Goal: Task Accomplishment & Management: Manage account settings

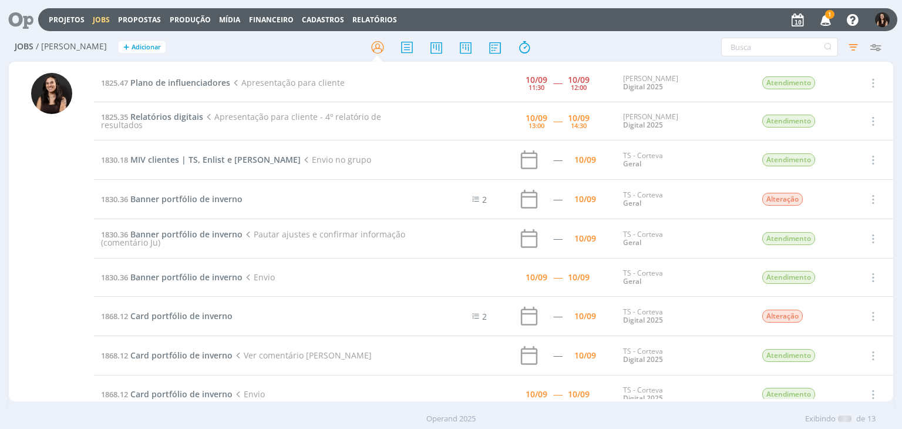
scroll to position [180, 0]
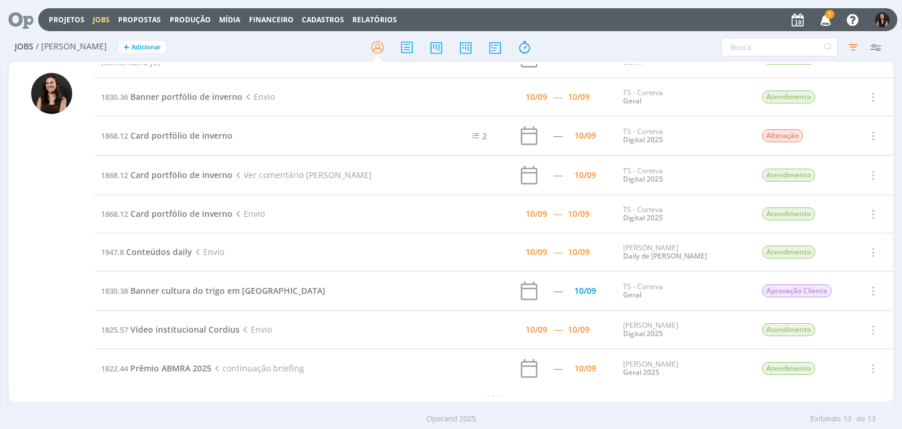
click at [827, 21] on icon "button" at bounding box center [825, 19] width 21 height 20
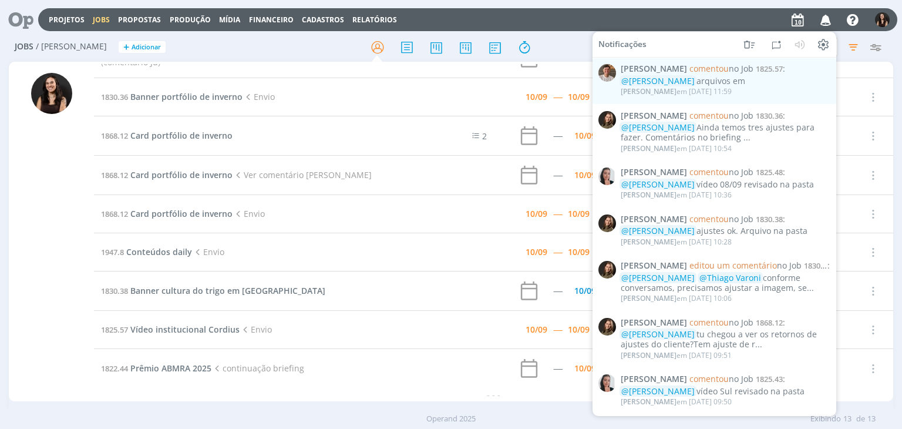
click at [719, 23] on div "Projetos Jobs Propostas Produção [GEOGRAPHIC_DATA] Financeiro Cadastros Relatór…" at bounding box center [467, 19] width 859 height 23
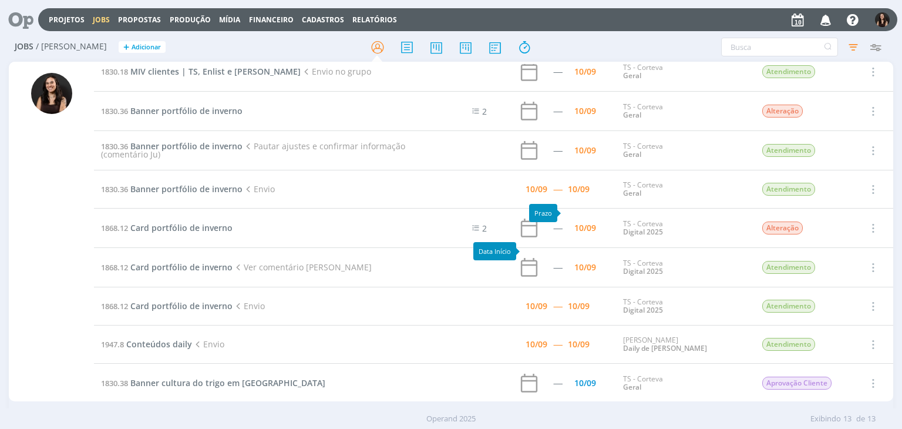
scroll to position [0, 0]
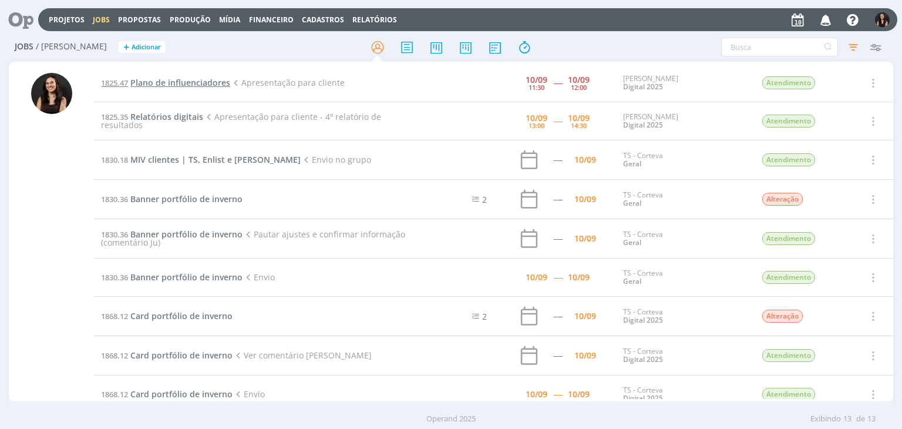
click at [186, 84] on span "Plano de influenciadores" at bounding box center [180, 82] width 100 height 11
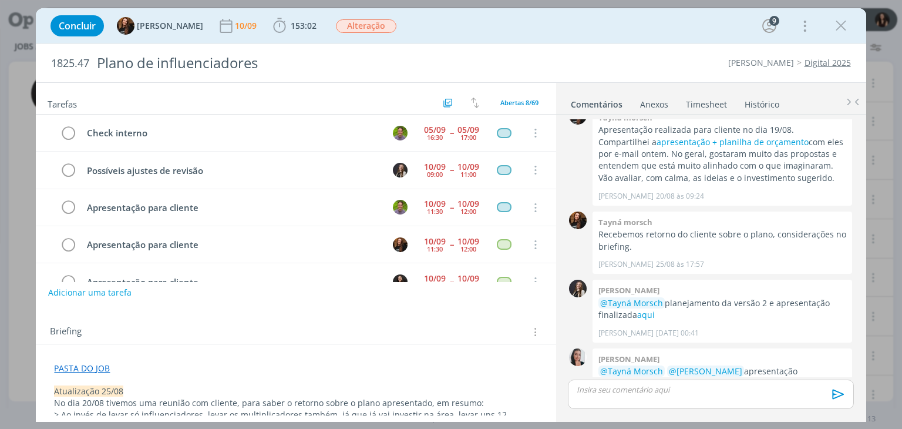
scroll to position [110, 0]
click at [708, 100] on link "Timesheet" at bounding box center [706, 101] width 42 height 17
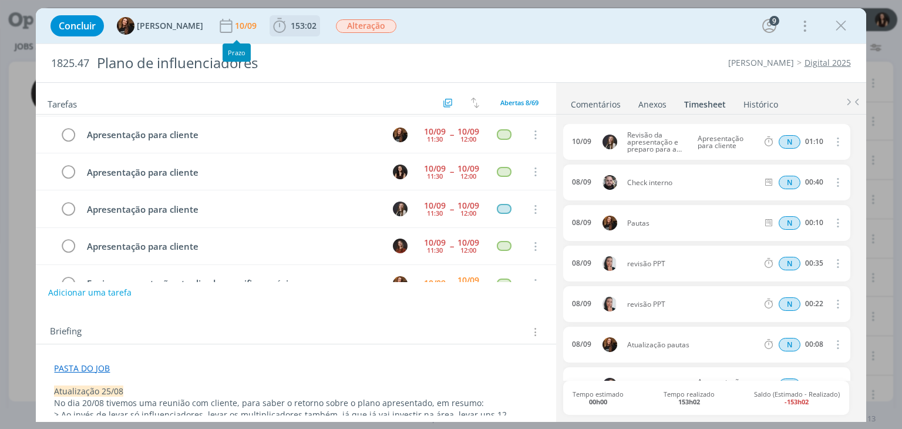
click at [291, 29] on span "153:02" at bounding box center [304, 25] width 26 height 11
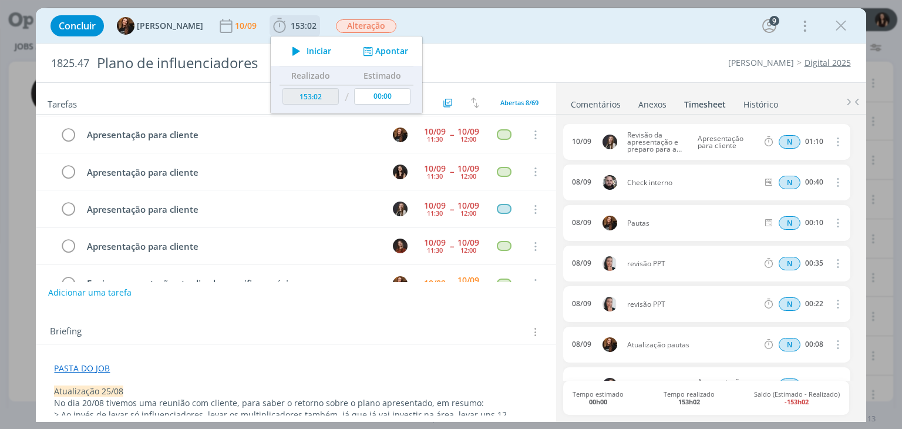
click at [360, 47] on icon "dialog" at bounding box center [367, 51] width 15 height 11
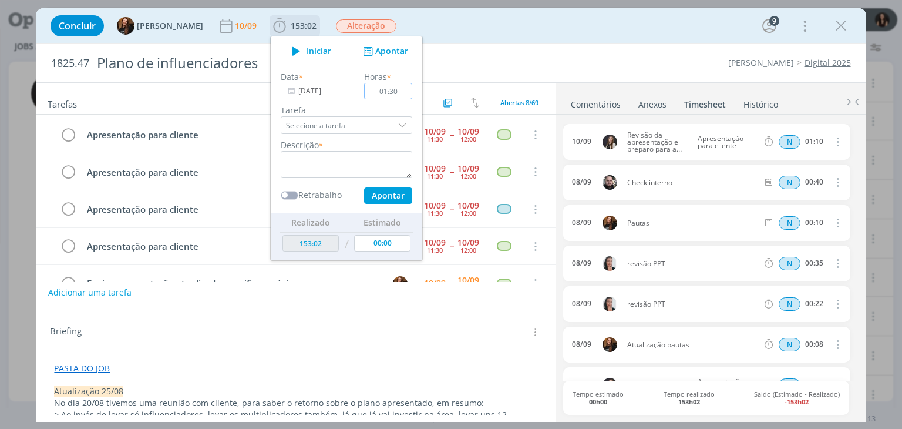
type input "01:30"
click at [337, 160] on textarea "dialog" at bounding box center [346, 164] width 131 height 27
click at [373, 194] on button "Apontar" at bounding box center [388, 195] width 48 height 16
type textarea "Apresentação para cliente plano ajustado"
type input "154:32"
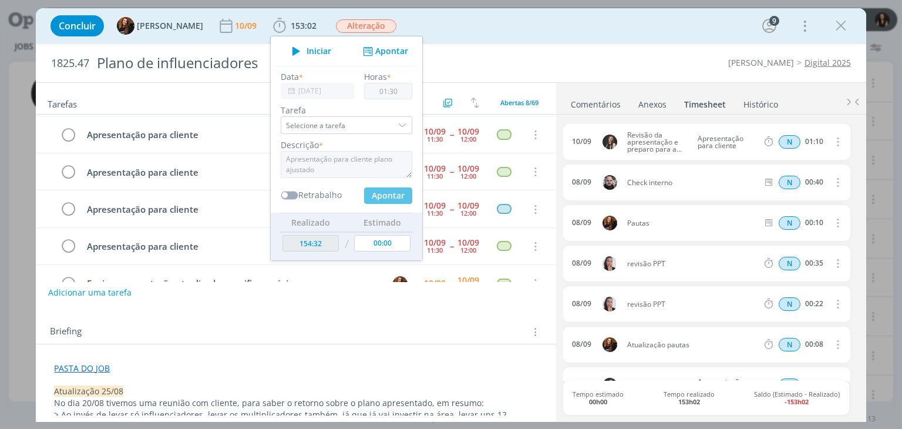
type input "00:00"
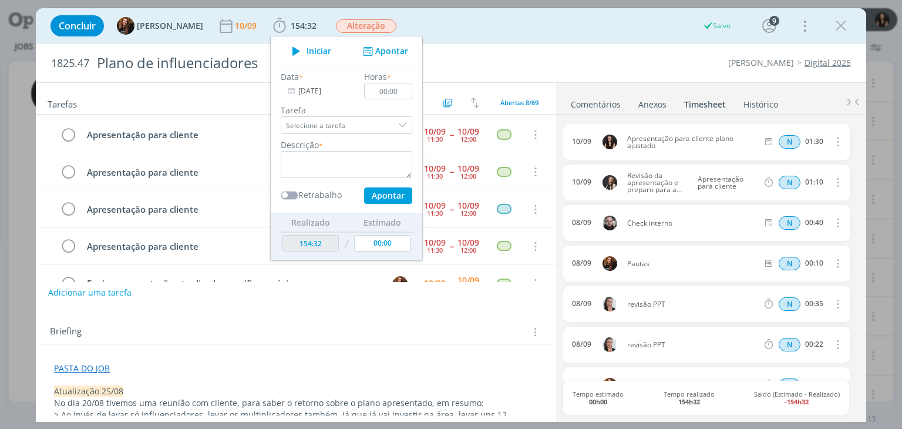
click at [503, 33] on div "Concluir Tayná Morsch 10/09 154:32 Iniciar Apontar Data * [DATE] Horas * 00:00 …" at bounding box center [451, 26] width 812 height 28
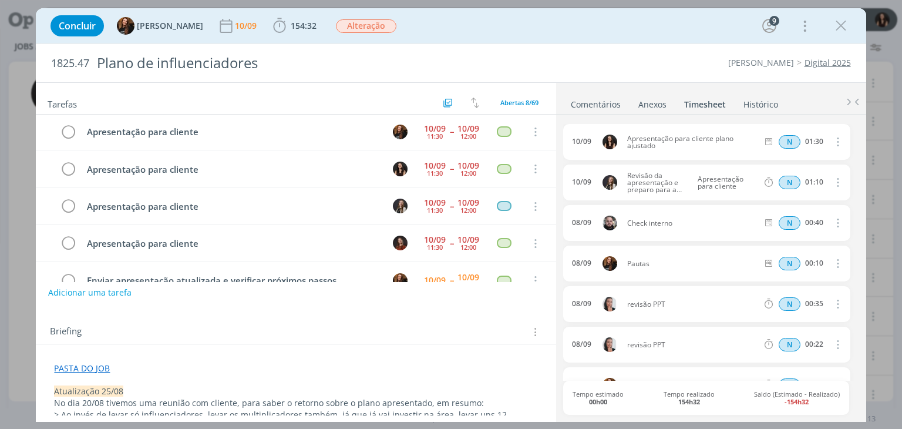
scroll to position [117, 0]
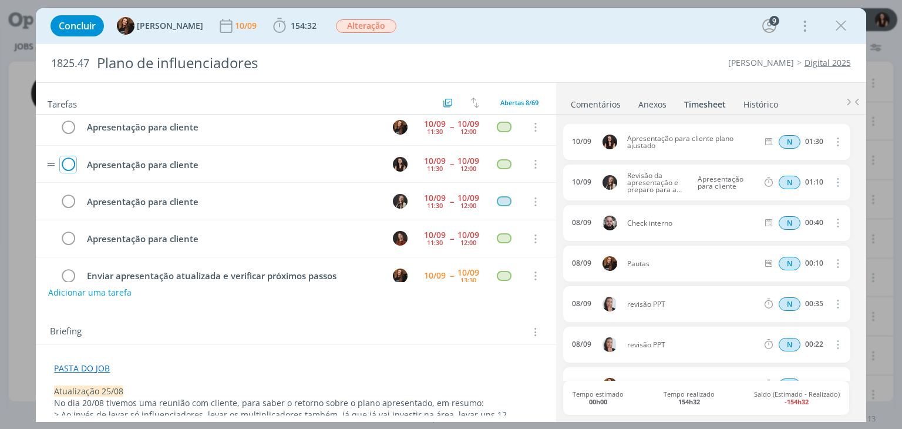
click at [69, 160] on icon "dialog" at bounding box center [68, 165] width 16 height 18
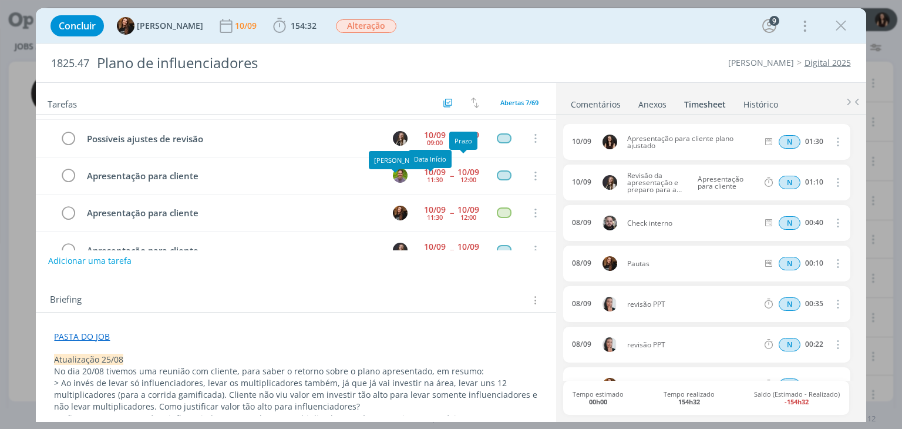
scroll to position [0, 0]
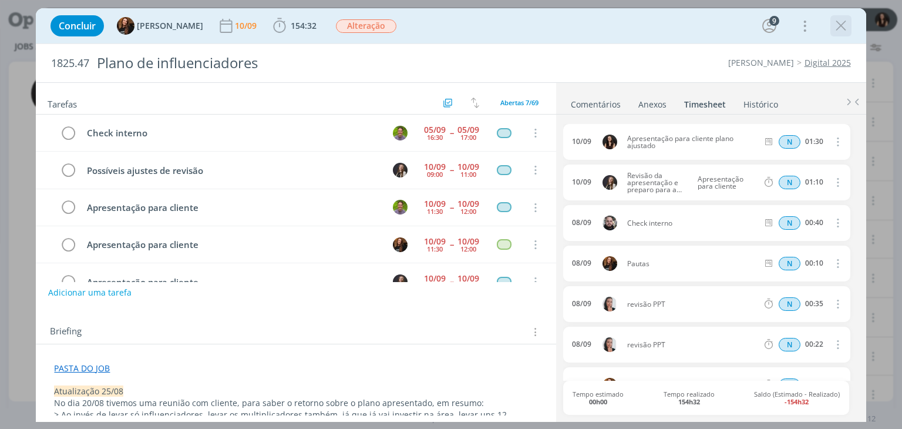
click at [835, 28] on icon "dialog" at bounding box center [841, 26] width 18 height 18
